Goal: Information Seeking & Learning: Learn about a topic

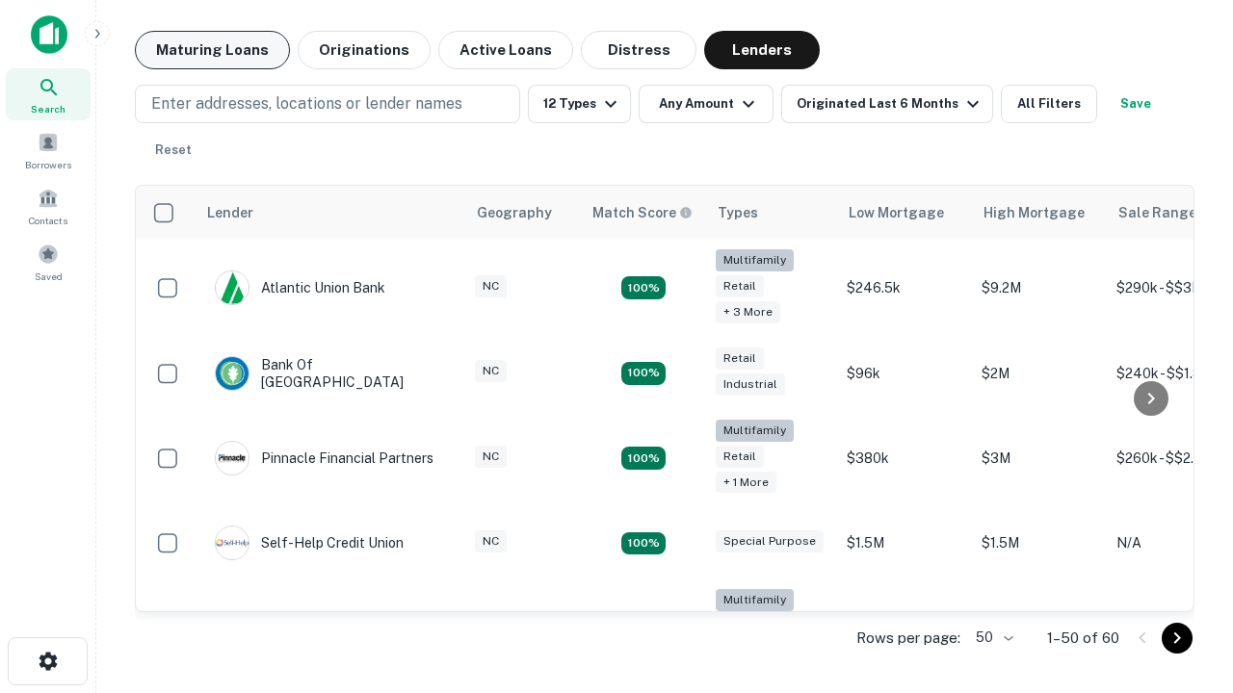
click at [212, 50] on button "Maturing Loans" at bounding box center [212, 50] width 155 height 39
